Goal: Task Accomplishment & Management: Manage account settings

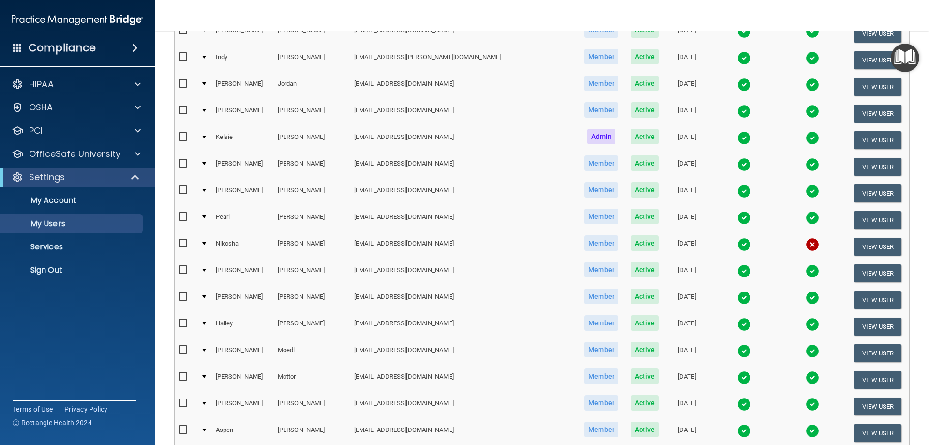
scroll to position [774, 0]
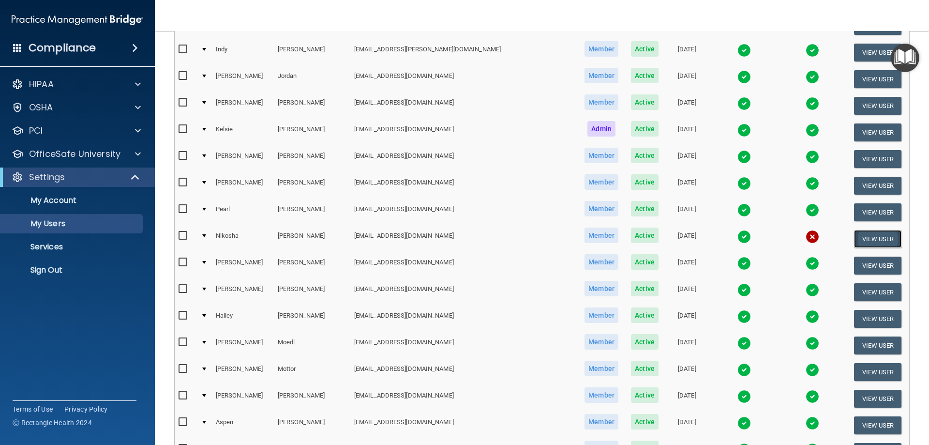
drag, startPoint x: 867, startPoint y: 237, endPoint x: 621, endPoint y: 276, distance: 249.5
click at [867, 237] on button "View User" at bounding box center [878, 239] width 48 height 18
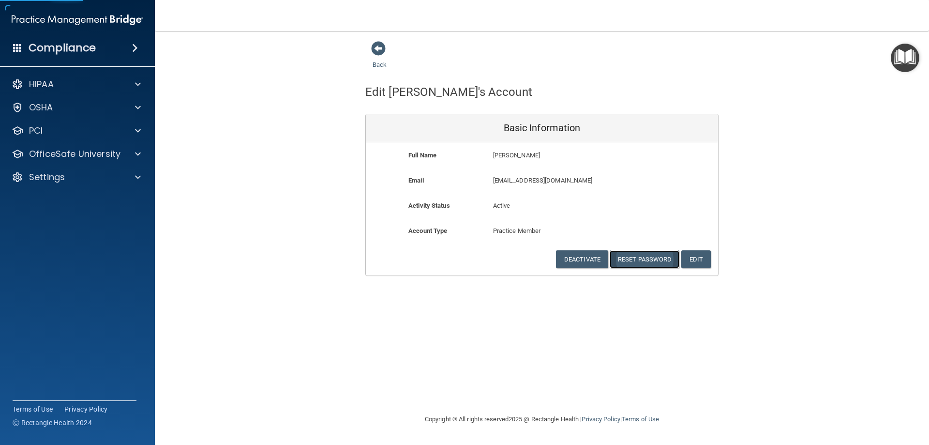
click at [647, 262] on button "Reset Password" at bounding box center [645, 259] width 70 height 18
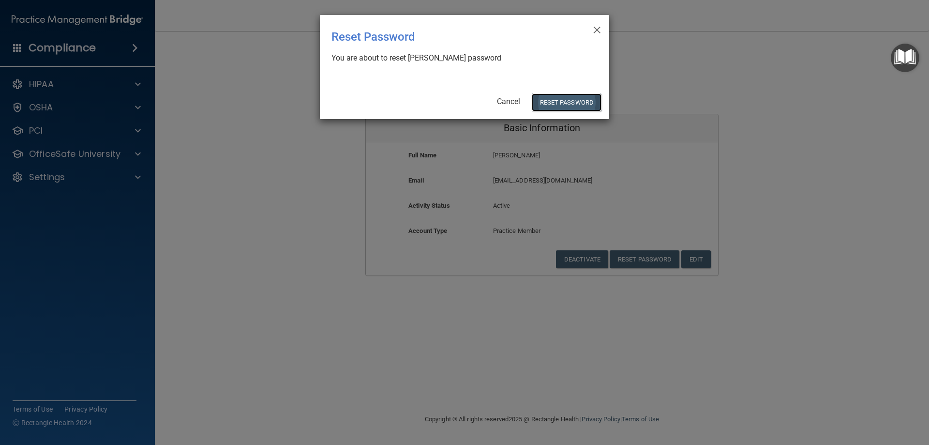
click at [557, 105] on button "Reset Password" at bounding box center [567, 102] width 70 height 18
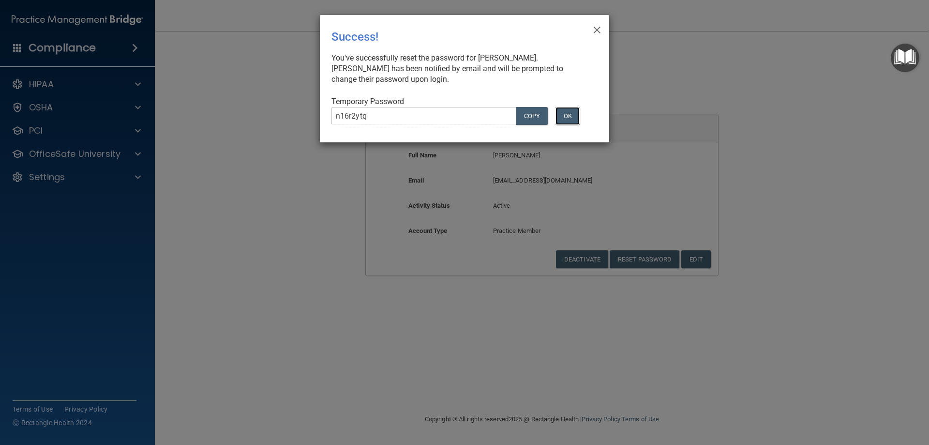
click at [570, 116] on button "OK" at bounding box center [567, 116] width 24 height 18
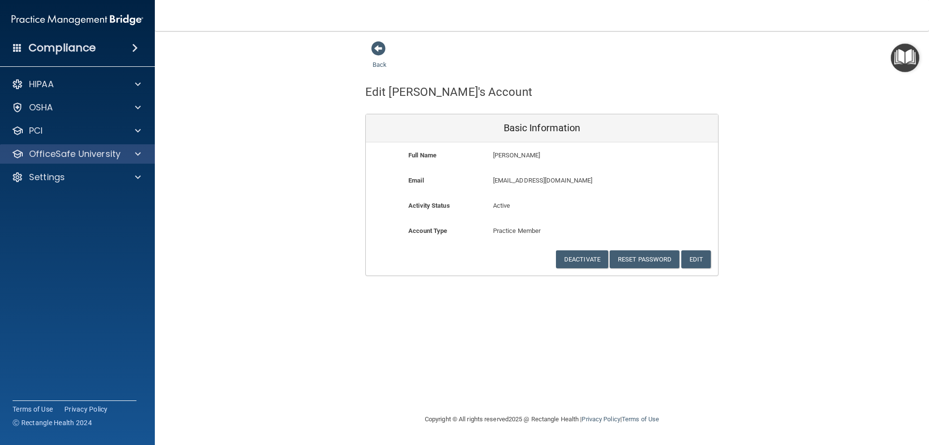
click at [79, 160] on div "OfficeSafe University" at bounding box center [77, 153] width 155 height 19
click at [38, 154] on p "OfficeSafe University" at bounding box center [74, 154] width 91 height 12
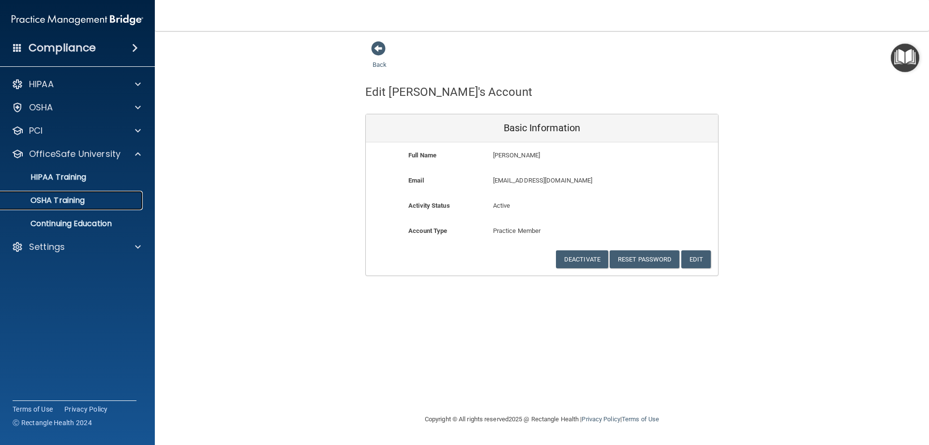
click at [60, 203] on p "OSHA Training" at bounding box center [45, 200] width 78 height 10
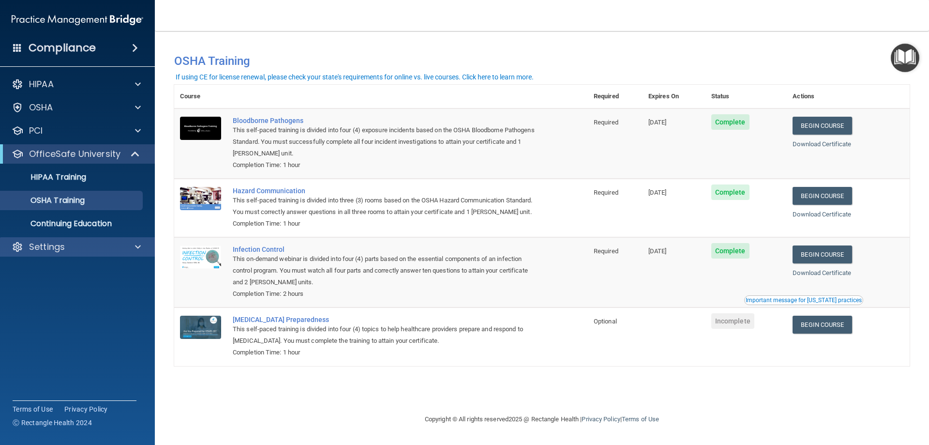
click at [50, 253] on div "Settings" at bounding box center [77, 246] width 155 height 19
click at [40, 245] on p "Settings" at bounding box center [47, 247] width 36 height 12
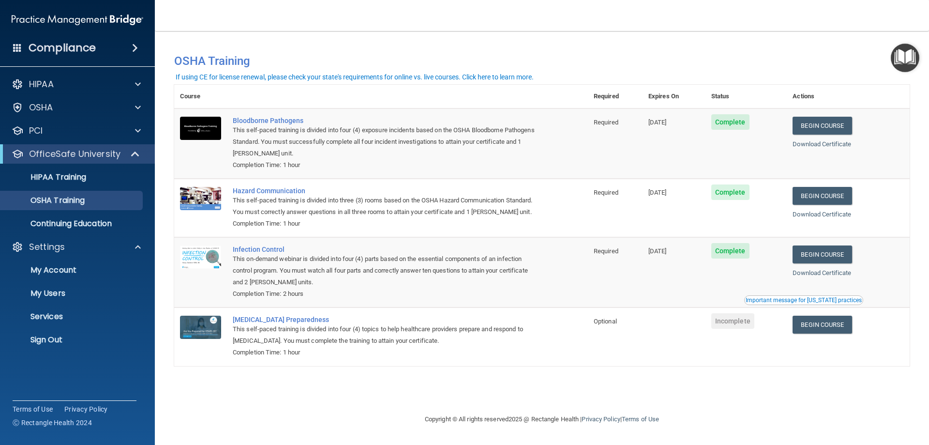
click at [57, 283] on ul "My Account My Users Services Sign Out" at bounding box center [77, 302] width 175 height 93
click at [56, 291] on p "My Users" at bounding box center [72, 293] width 132 height 10
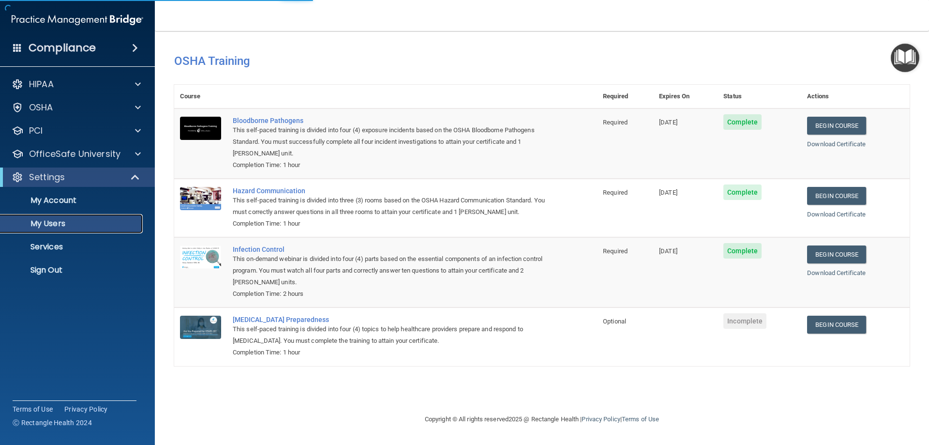
select select "20"
